Goal: Find specific page/section: Find specific page/section

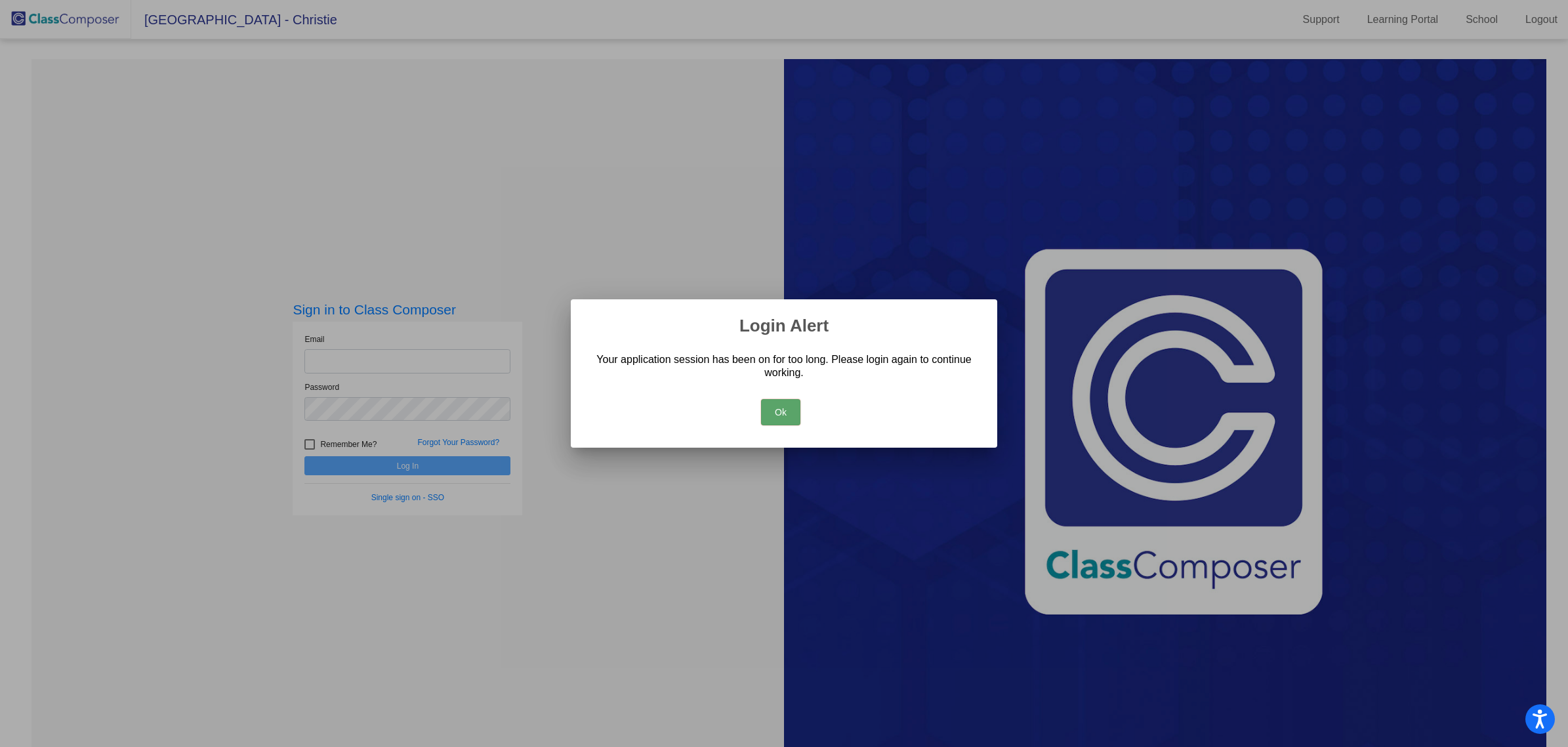
click at [784, 407] on button "Ok" at bounding box center [781, 412] width 39 height 26
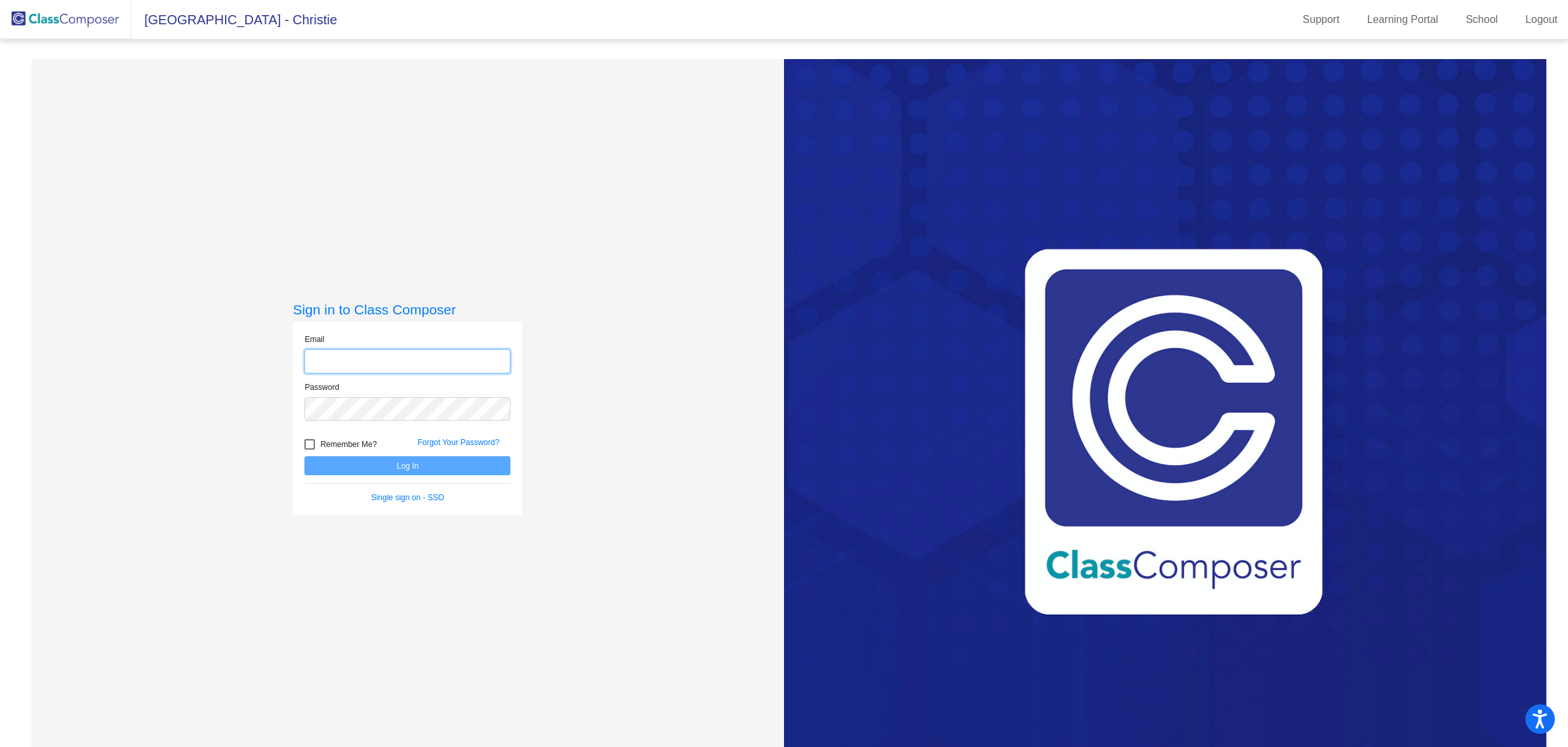
click at [403, 361] on input "email" at bounding box center [408, 362] width 206 height 25
click at [0, 746] on com-1password-button at bounding box center [0, 747] width 0 height 0
type input "[EMAIL_ADDRESS][DOMAIN_NAME]"
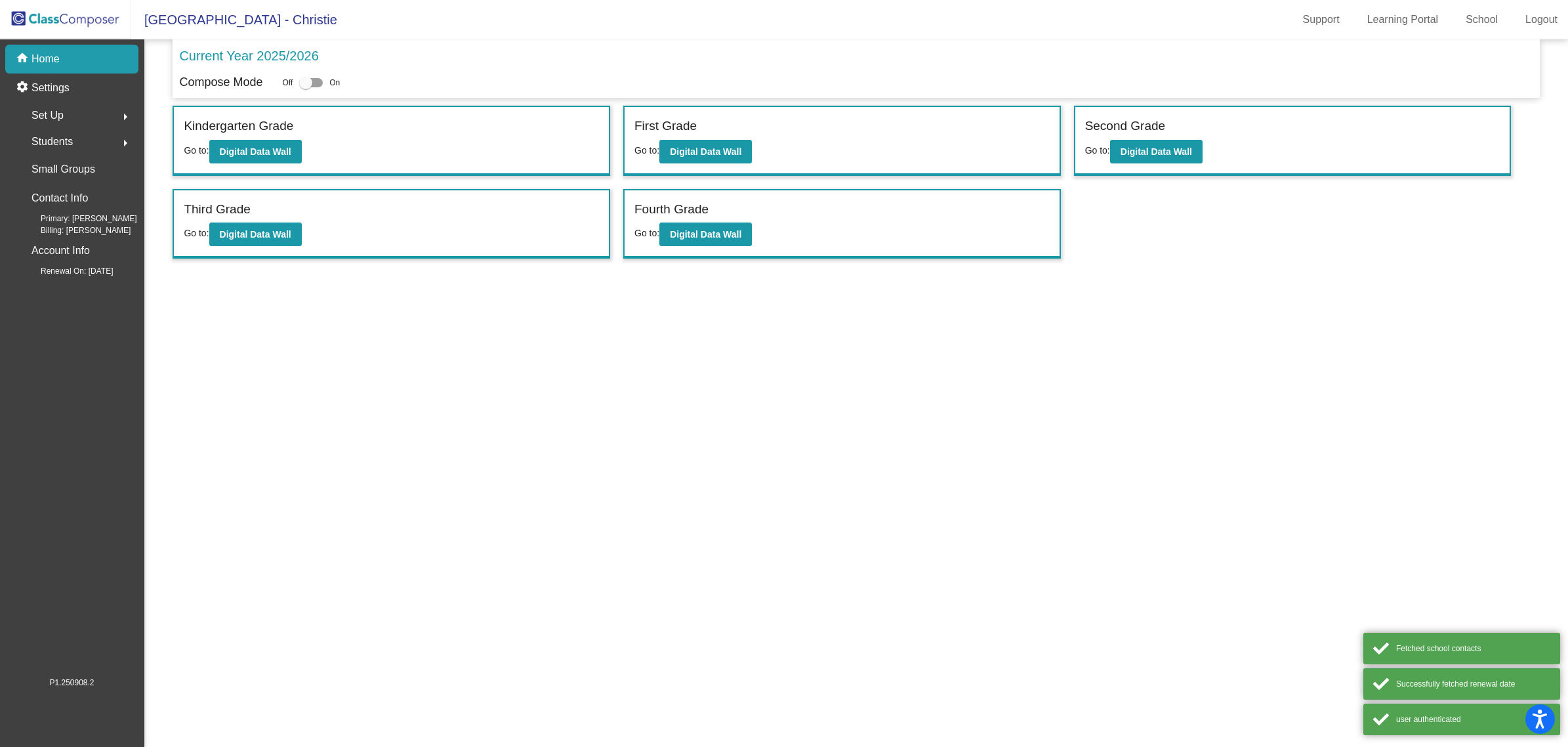
click at [431, 467] on mat-sidenav-content "Current Year 2025/2026 Compose Mode Off On Incoming (New students moving into l…" at bounding box center [857, 393] width 1424 height 708
click at [724, 223] on button "Digital Data Wall" at bounding box center [706, 234] width 92 height 24
